Goal: Information Seeking & Learning: Learn about a topic

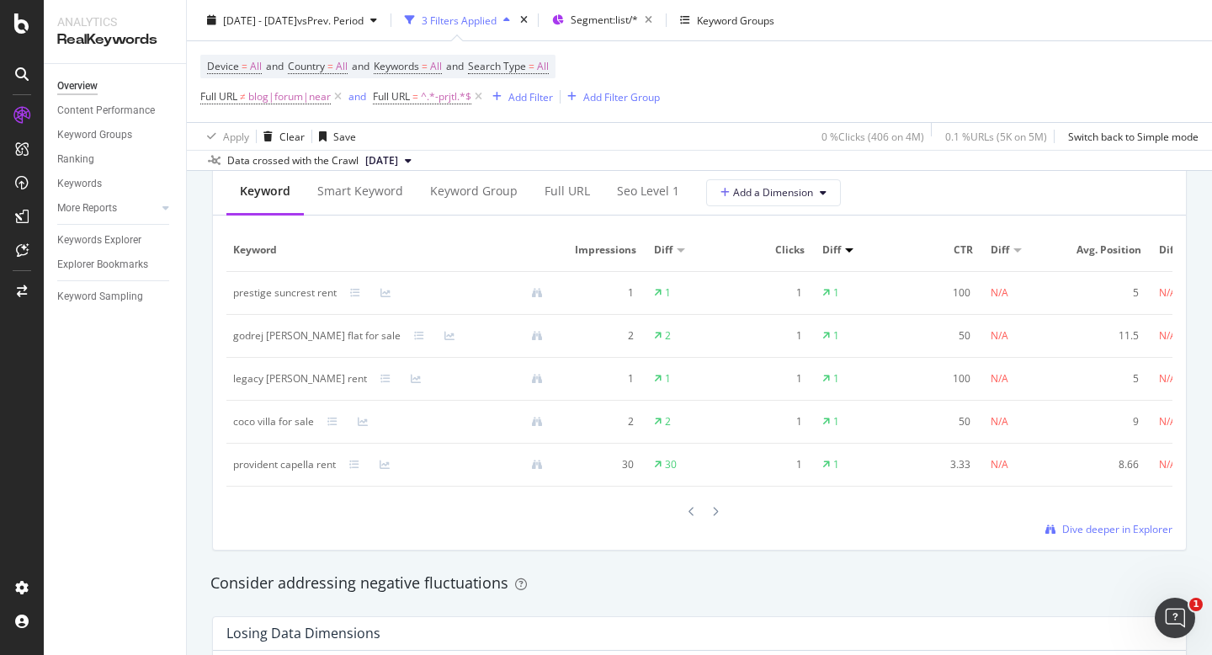
scroll to position [1556, 0]
click at [1095, 524] on span "Dive deeper in Explorer" at bounding box center [1117, 530] width 110 height 14
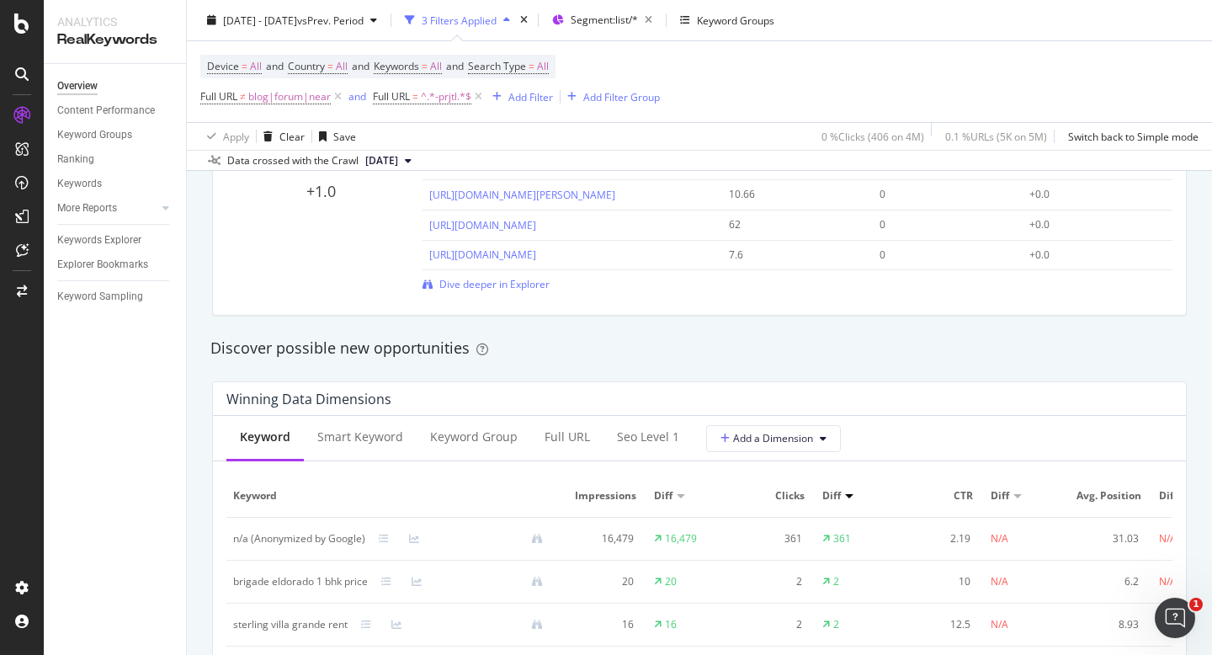
scroll to position [1298, 0]
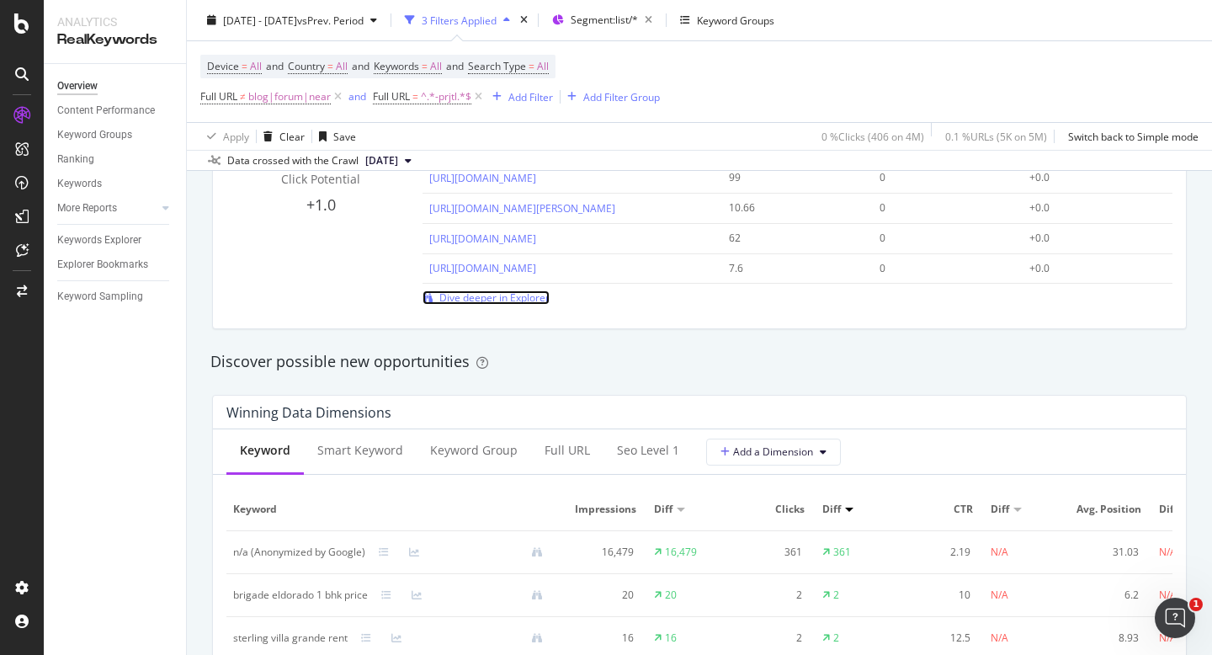
click at [516, 300] on span "Dive deeper in Explorer" at bounding box center [494, 297] width 110 height 14
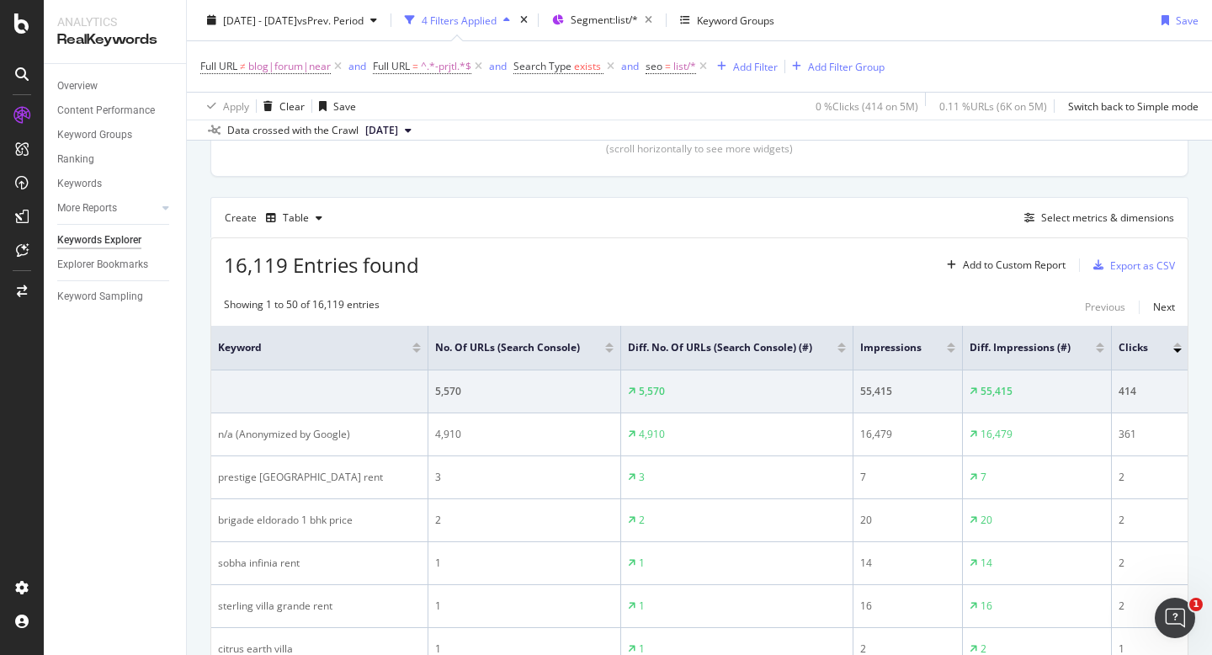
scroll to position [363, 0]
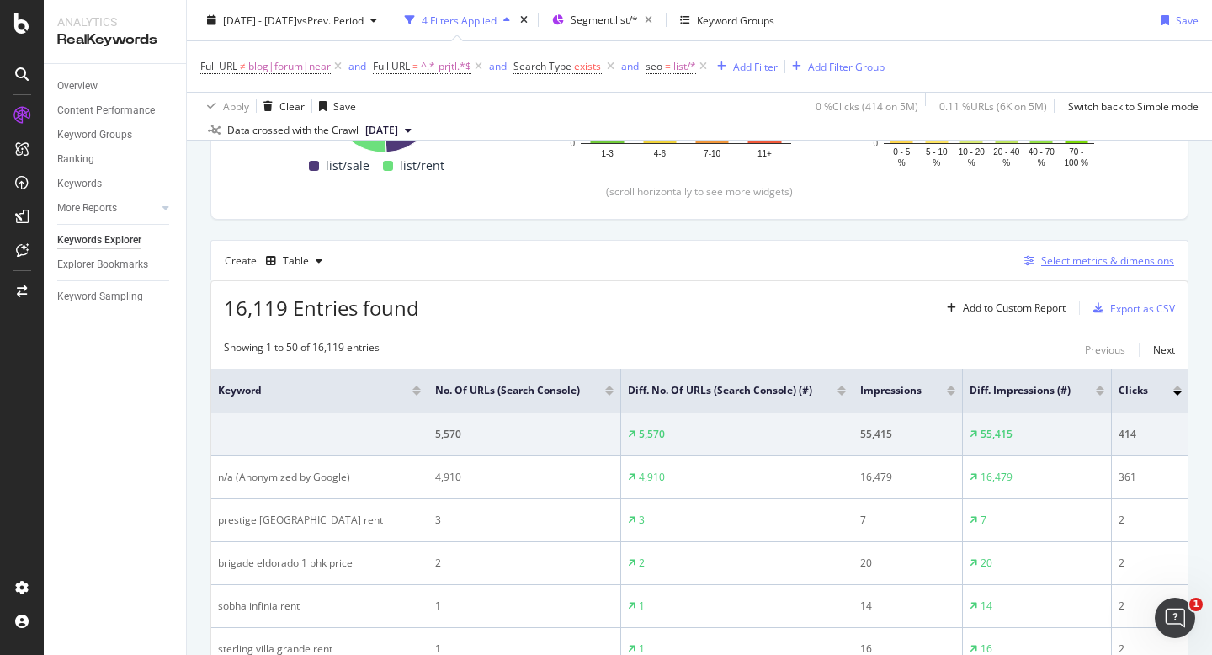
click at [1098, 251] on button "Select metrics & dimensions" at bounding box center [1095, 261] width 156 height 20
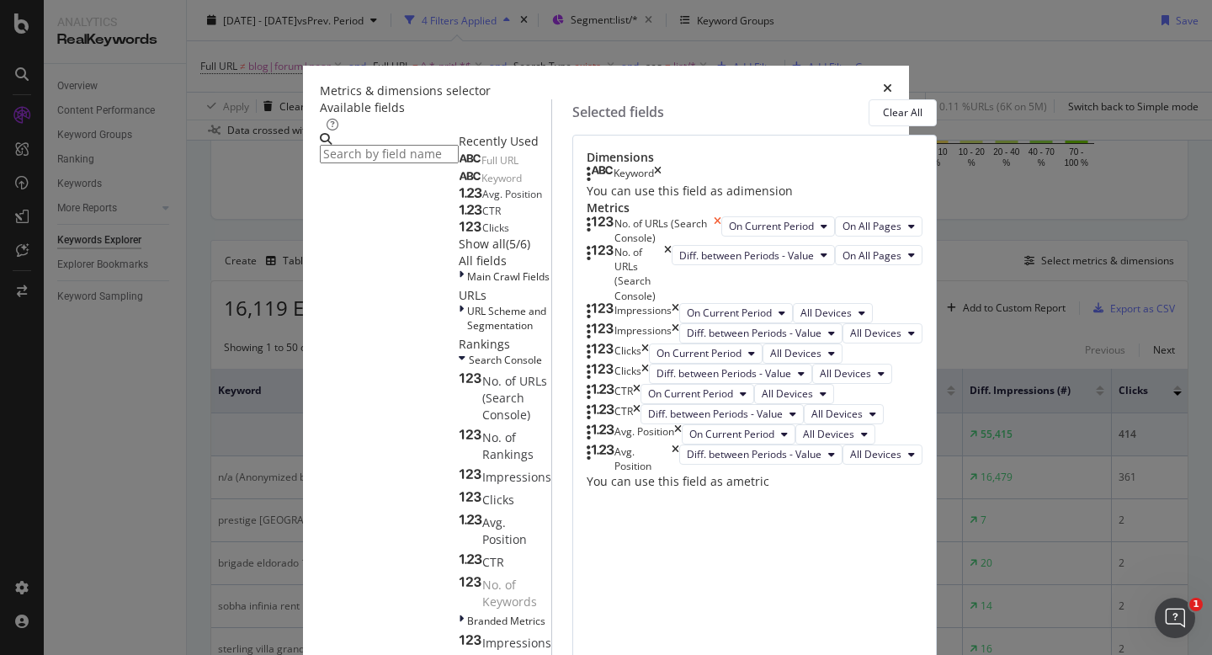
click at [721, 245] on icon "times" at bounding box center [717, 230] width 8 height 29
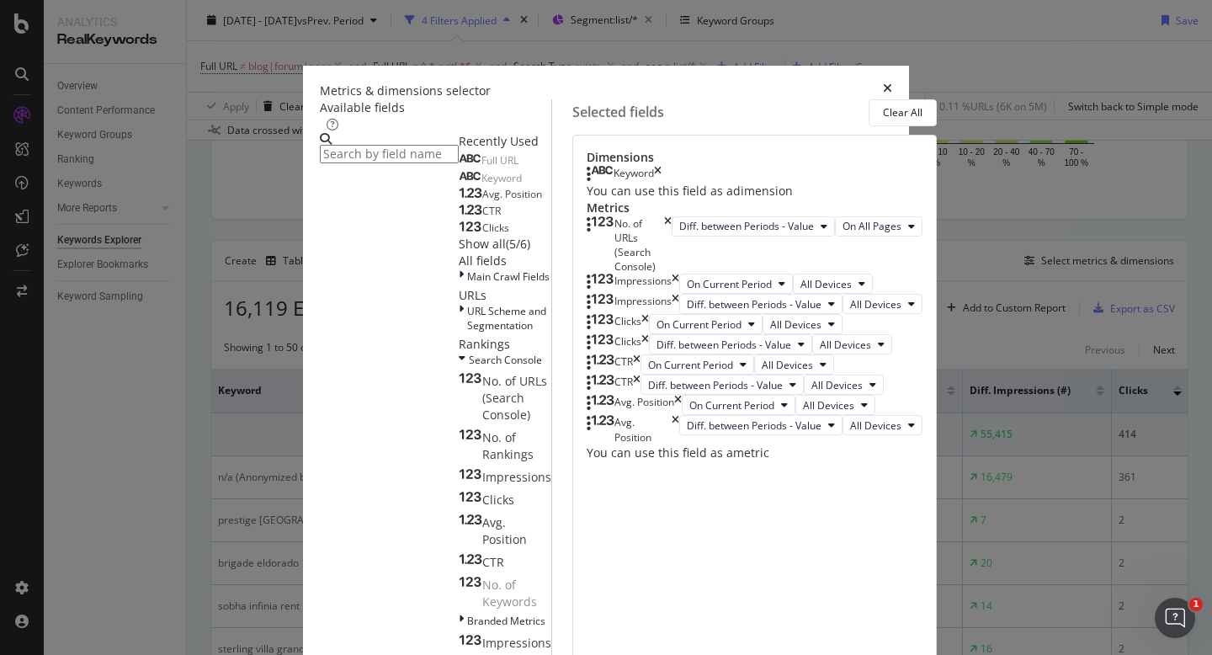
click at [671, 274] on icon "times" at bounding box center [668, 245] width 8 height 58
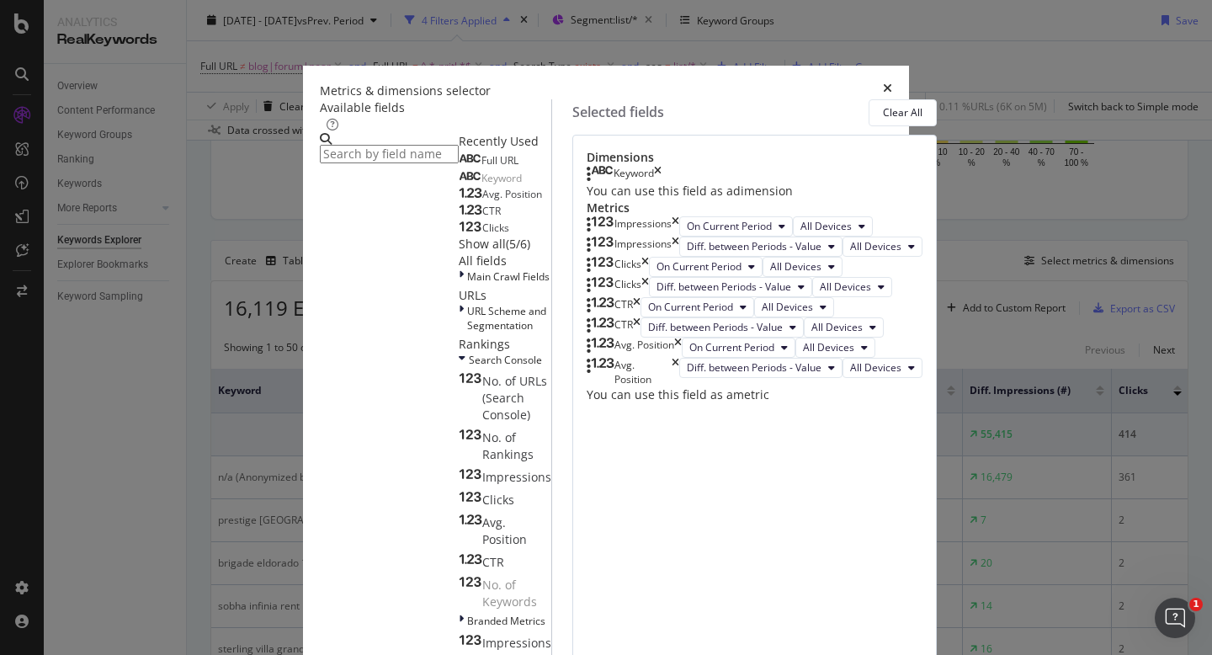
scroll to position [277, 0]
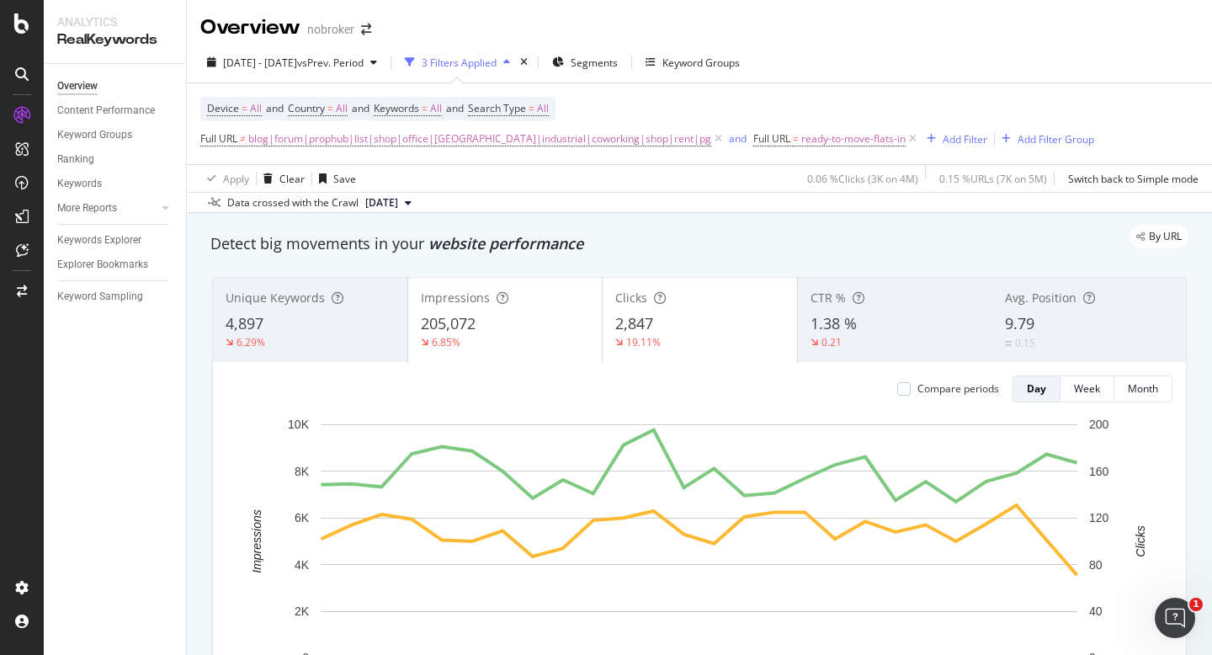
click at [1039, 327] on div "9.79" at bounding box center [1089, 324] width 168 height 22
